Goal: Transaction & Acquisition: Purchase product/service

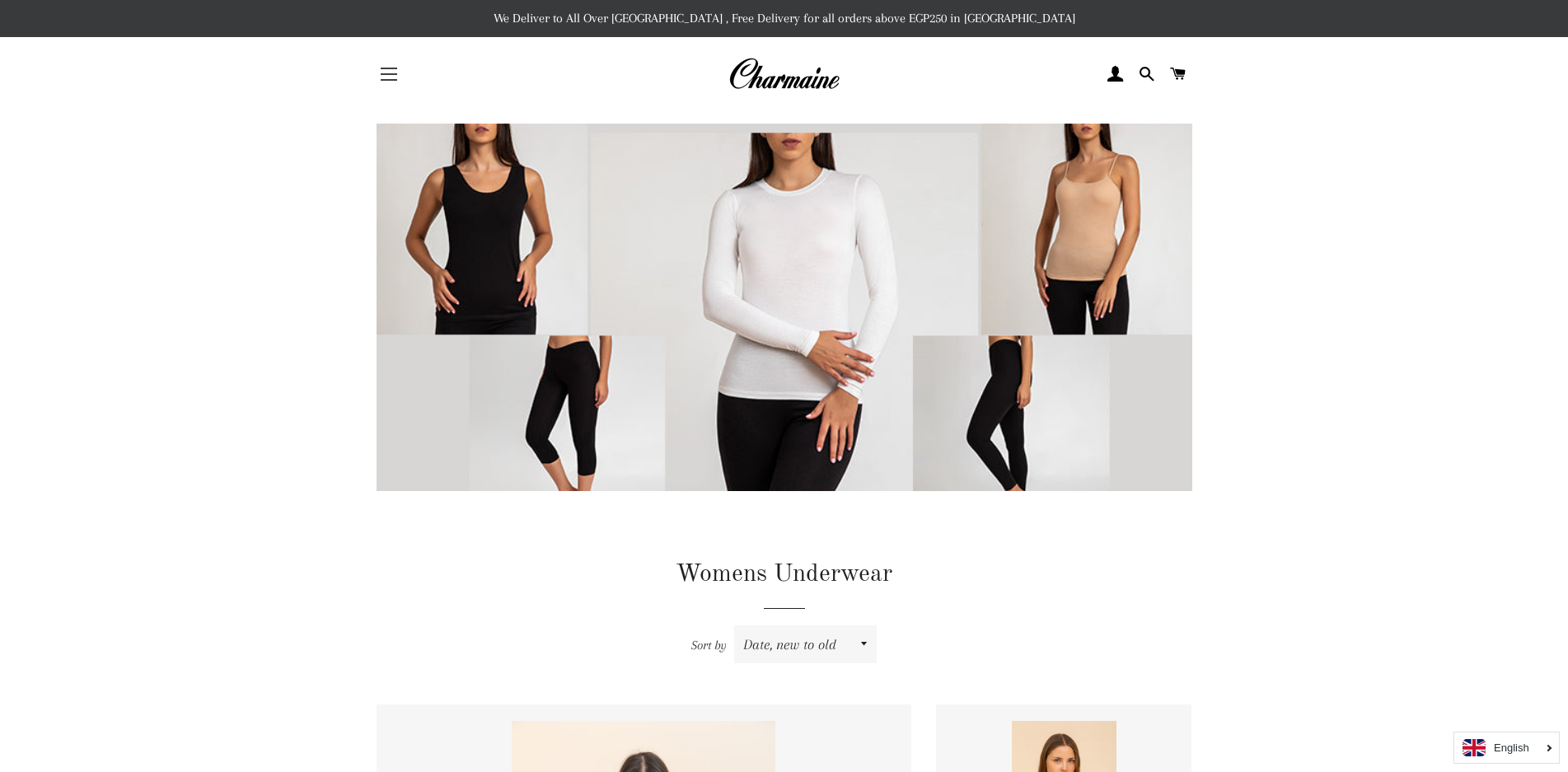
click at [392, 68] on button "Site navigation" at bounding box center [388, 74] width 41 height 41
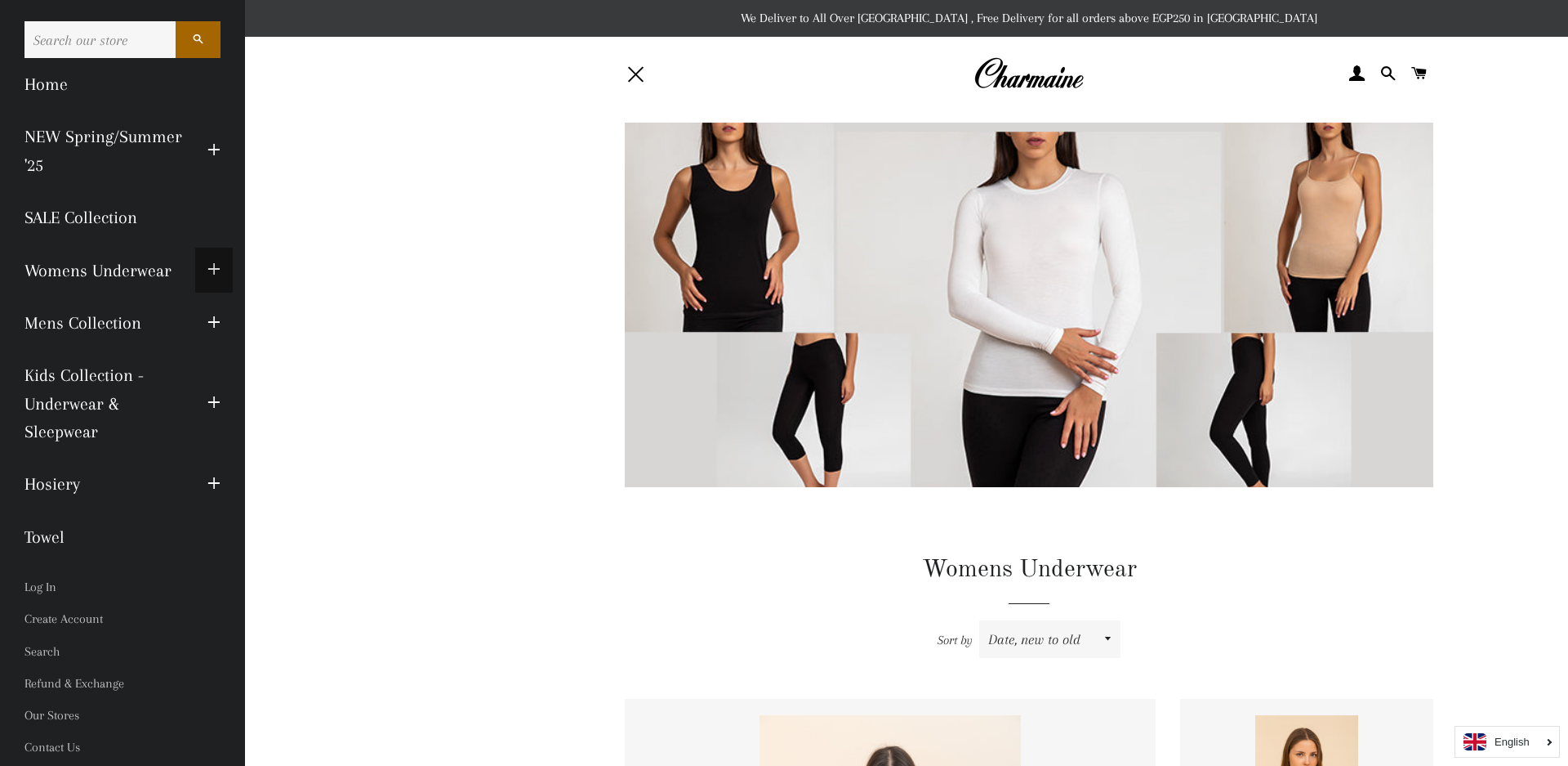
click at [208, 268] on span "button" at bounding box center [214, 270] width 13 height 20
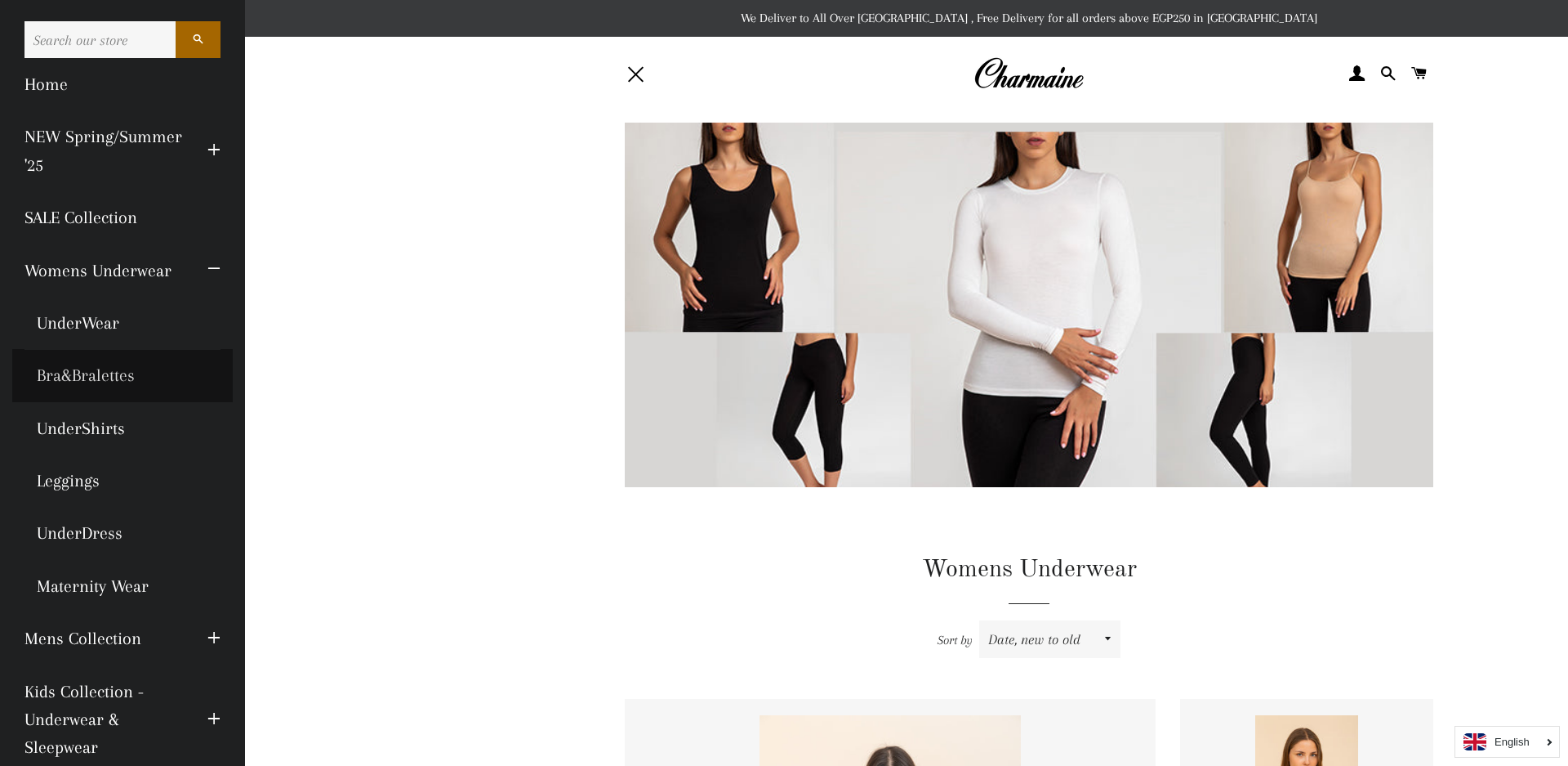
click at [89, 399] on link "Bra&Bralettes" at bounding box center [122, 375] width 221 height 52
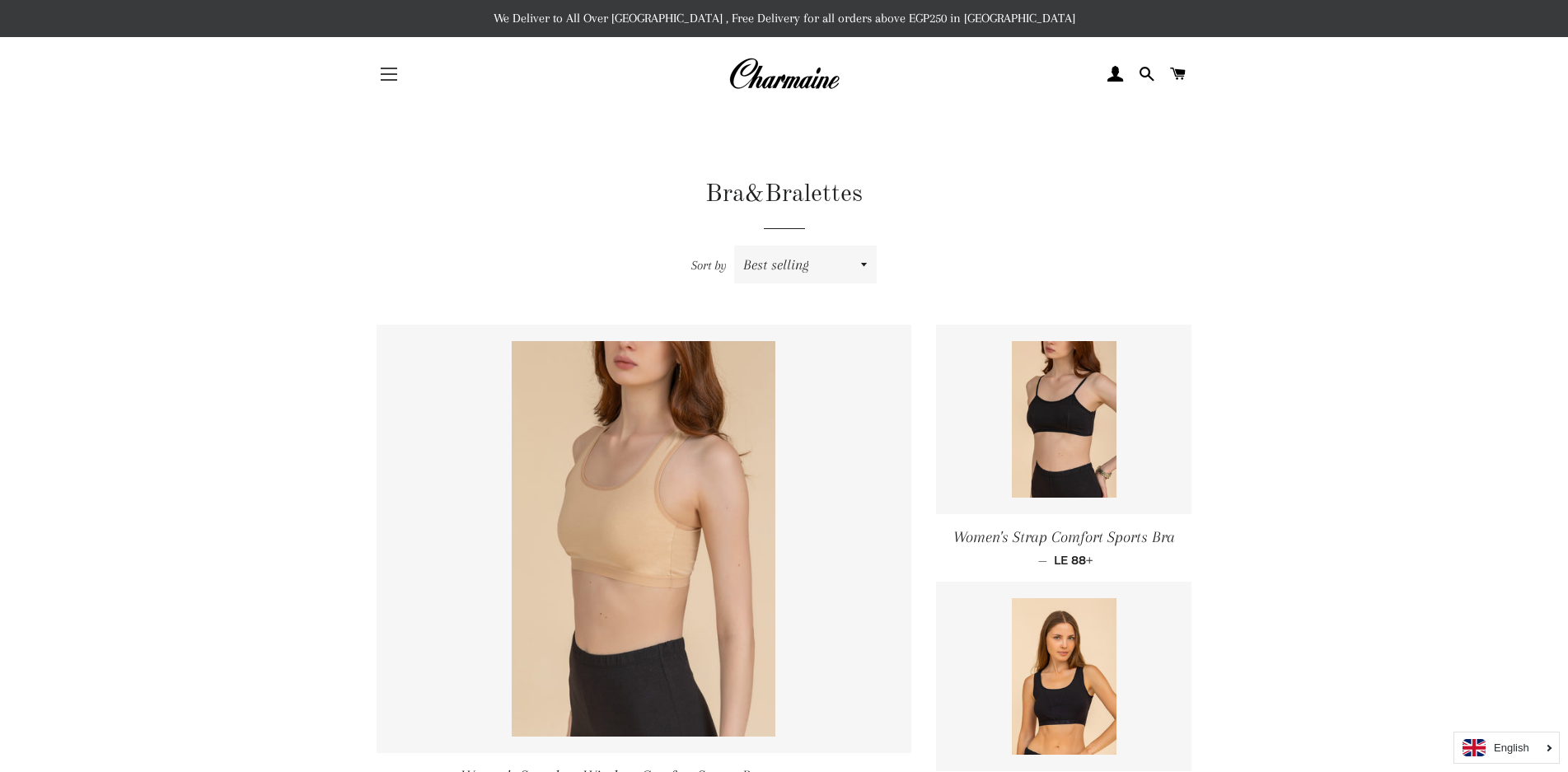
click at [371, 70] on button "Site navigation" at bounding box center [388, 74] width 41 height 41
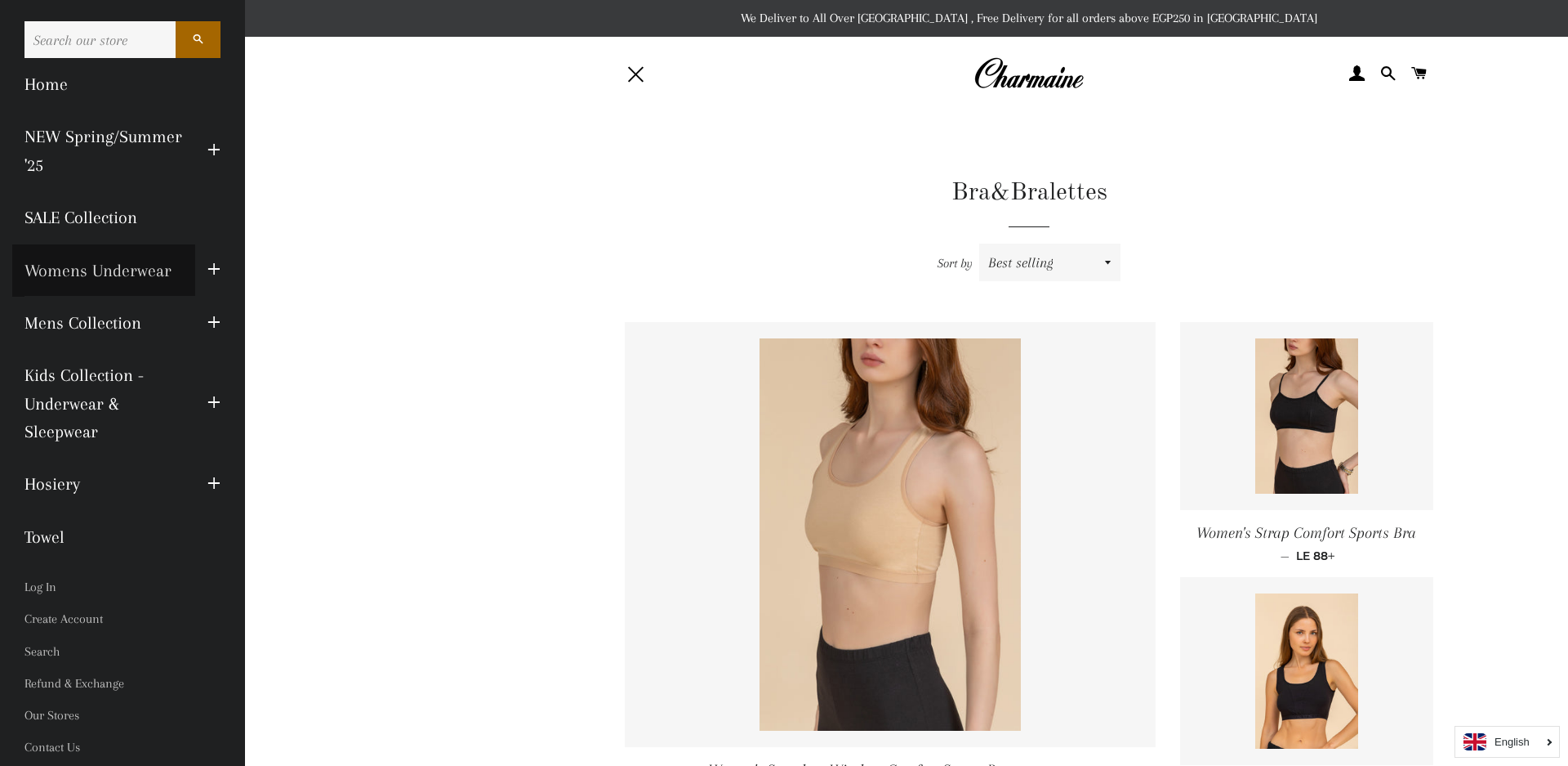
click at [175, 274] on link "Womens Underwear" at bounding box center [104, 270] width 183 height 52
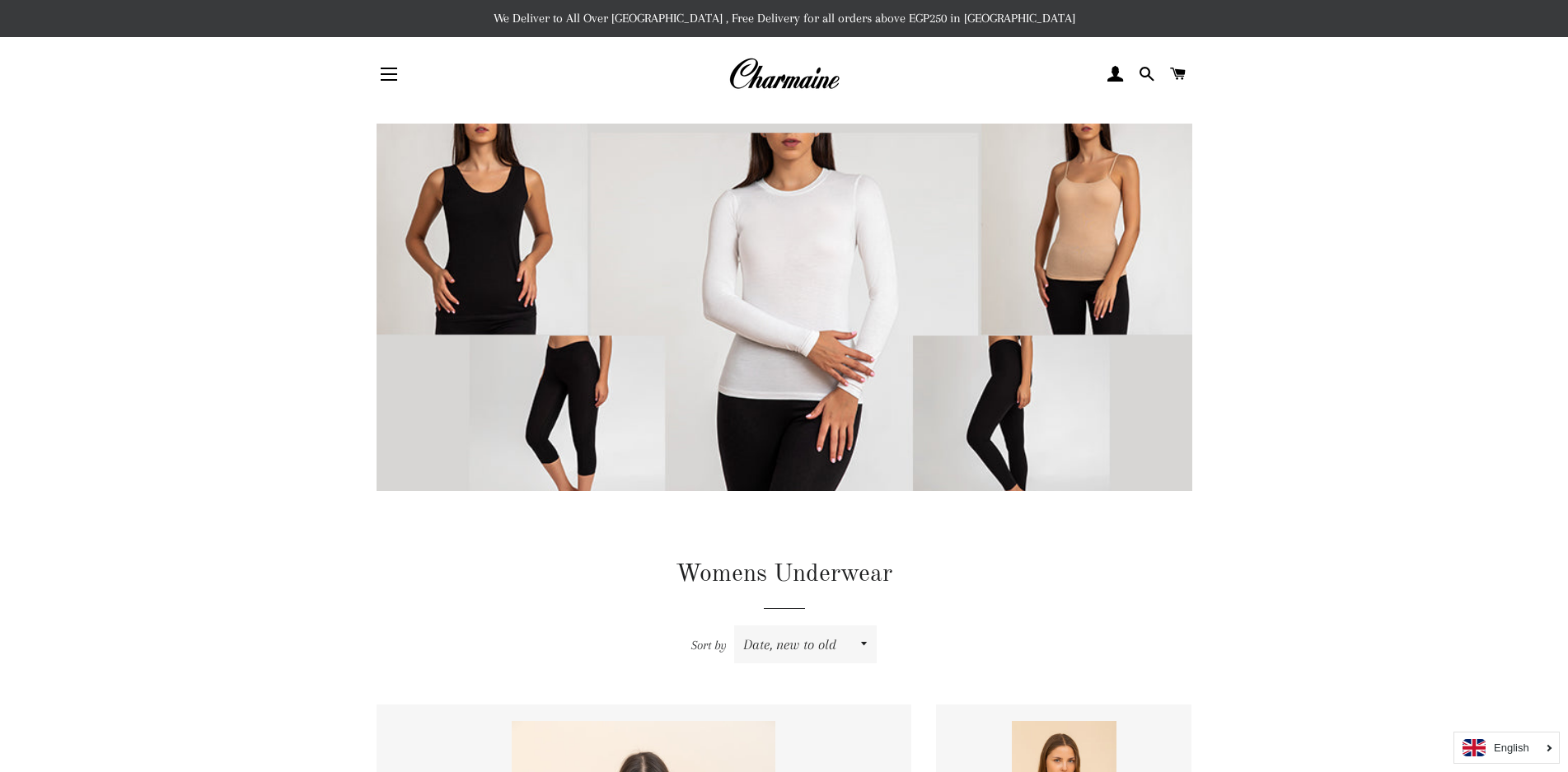
drag, startPoint x: 385, startPoint y: 79, endPoint x: 366, endPoint y: 88, distance: 21.0
click at [387, 79] on button "Site navigation" at bounding box center [388, 74] width 41 height 41
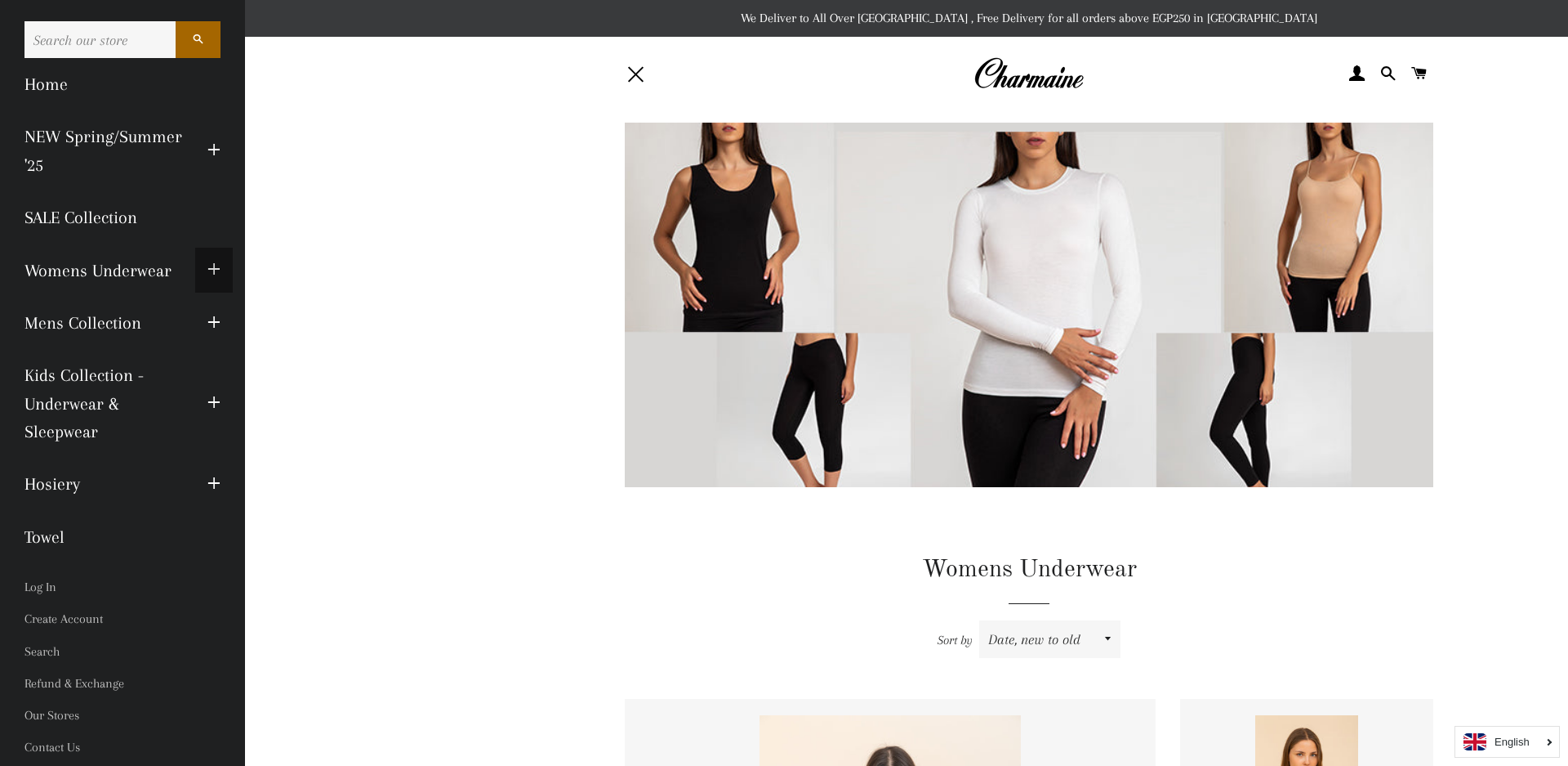
click at [223, 268] on button "Expand submenu Womens Underwear Collapse submenu Womens Underwear" at bounding box center [214, 270] width 38 height 45
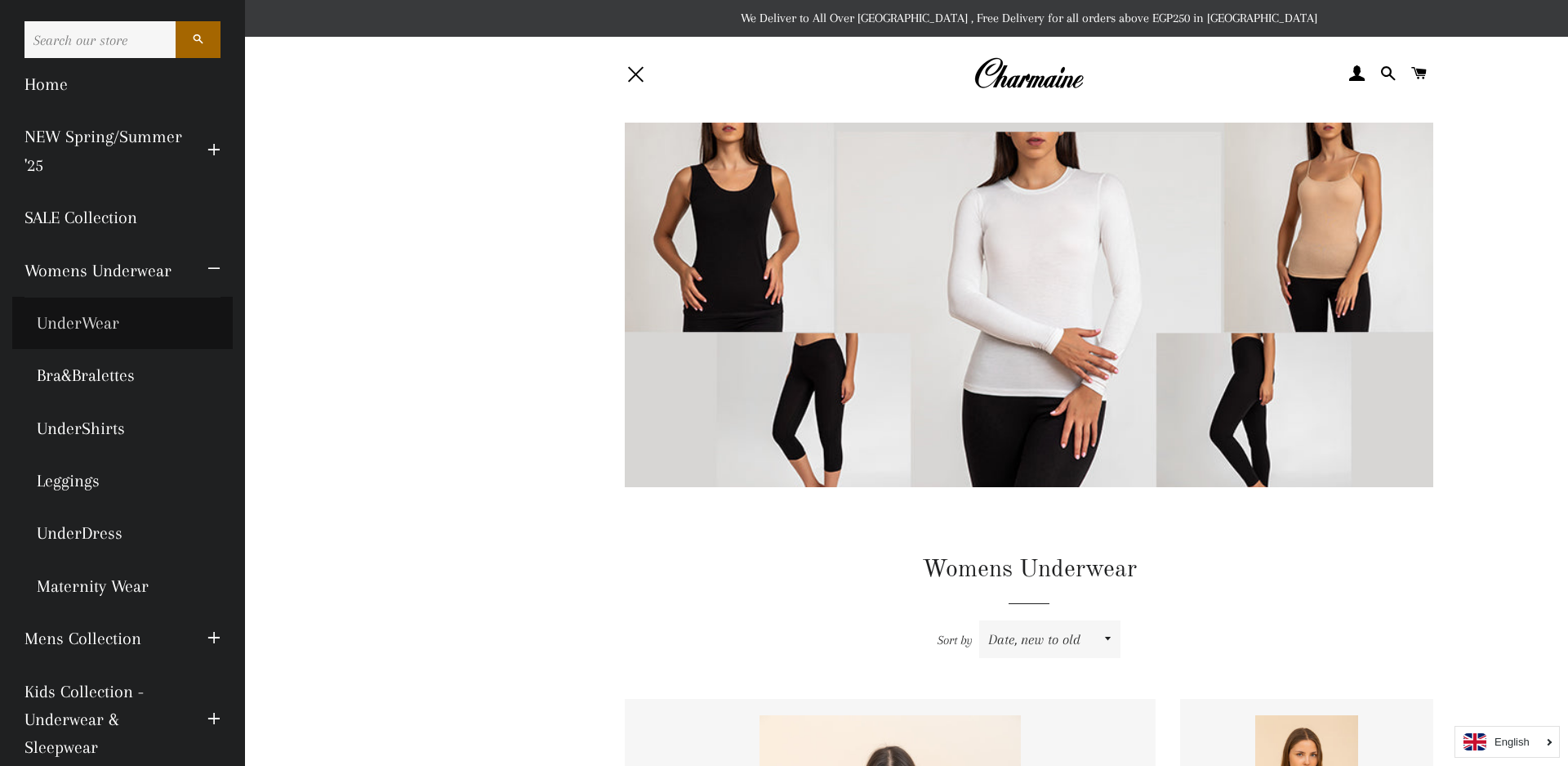
click at [109, 347] on link "UnderWear" at bounding box center [122, 323] width 221 height 52
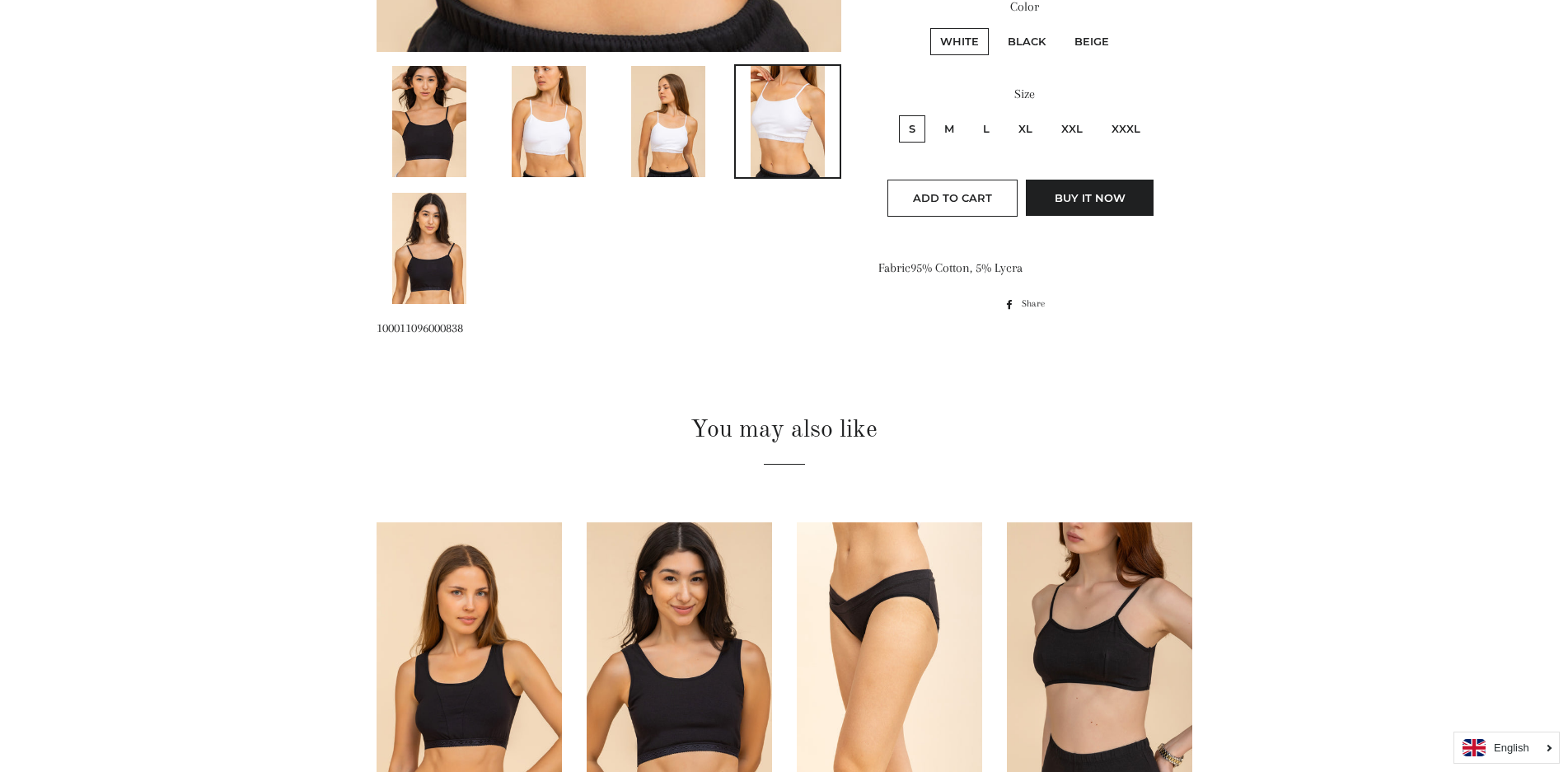
click at [442, 88] on img at bounding box center [430, 121] width 74 height 111
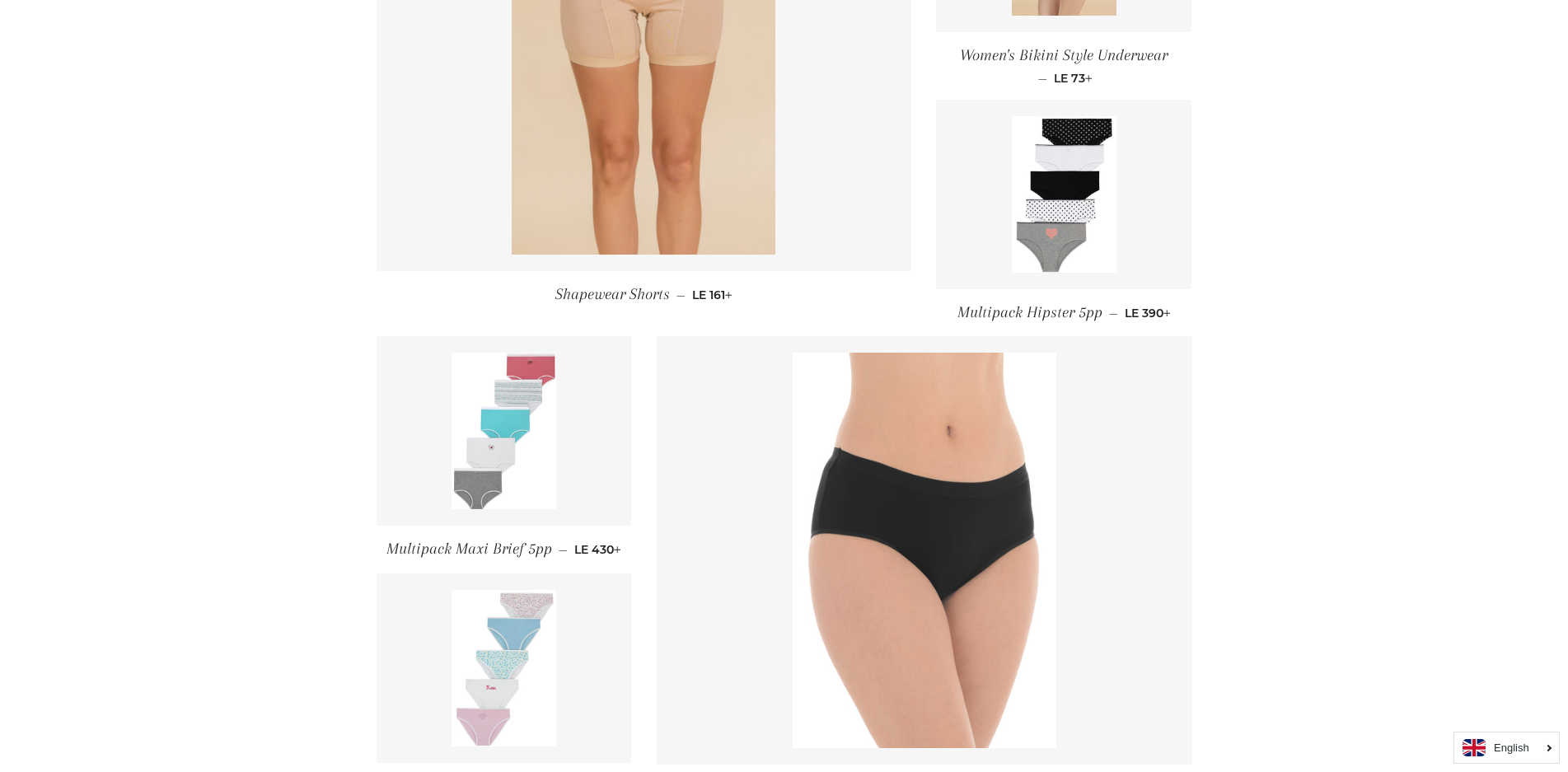
scroll to position [1838, 0]
